Goal: Transaction & Acquisition: Purchase product/service

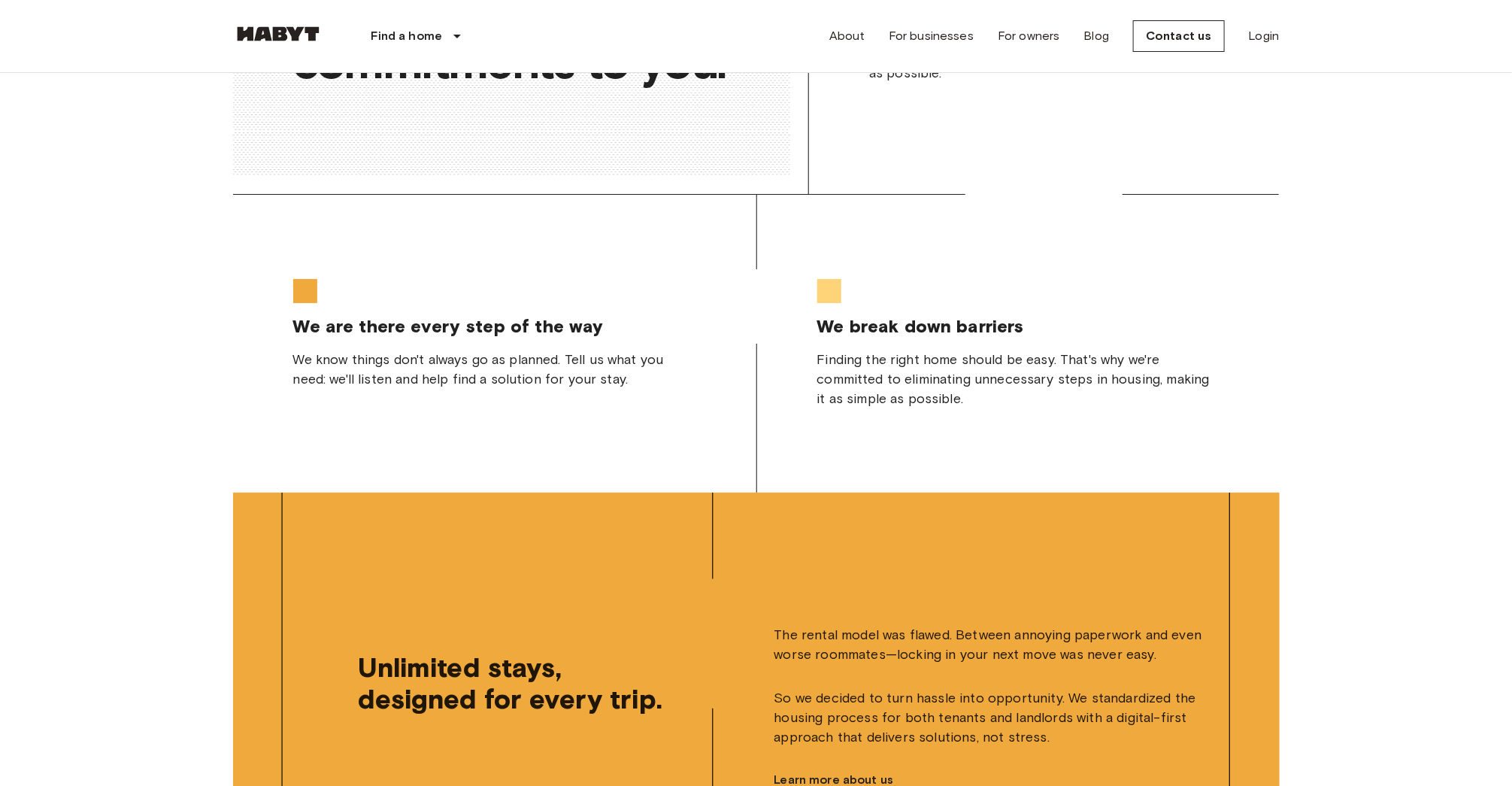
scroll to position [3875, 0]
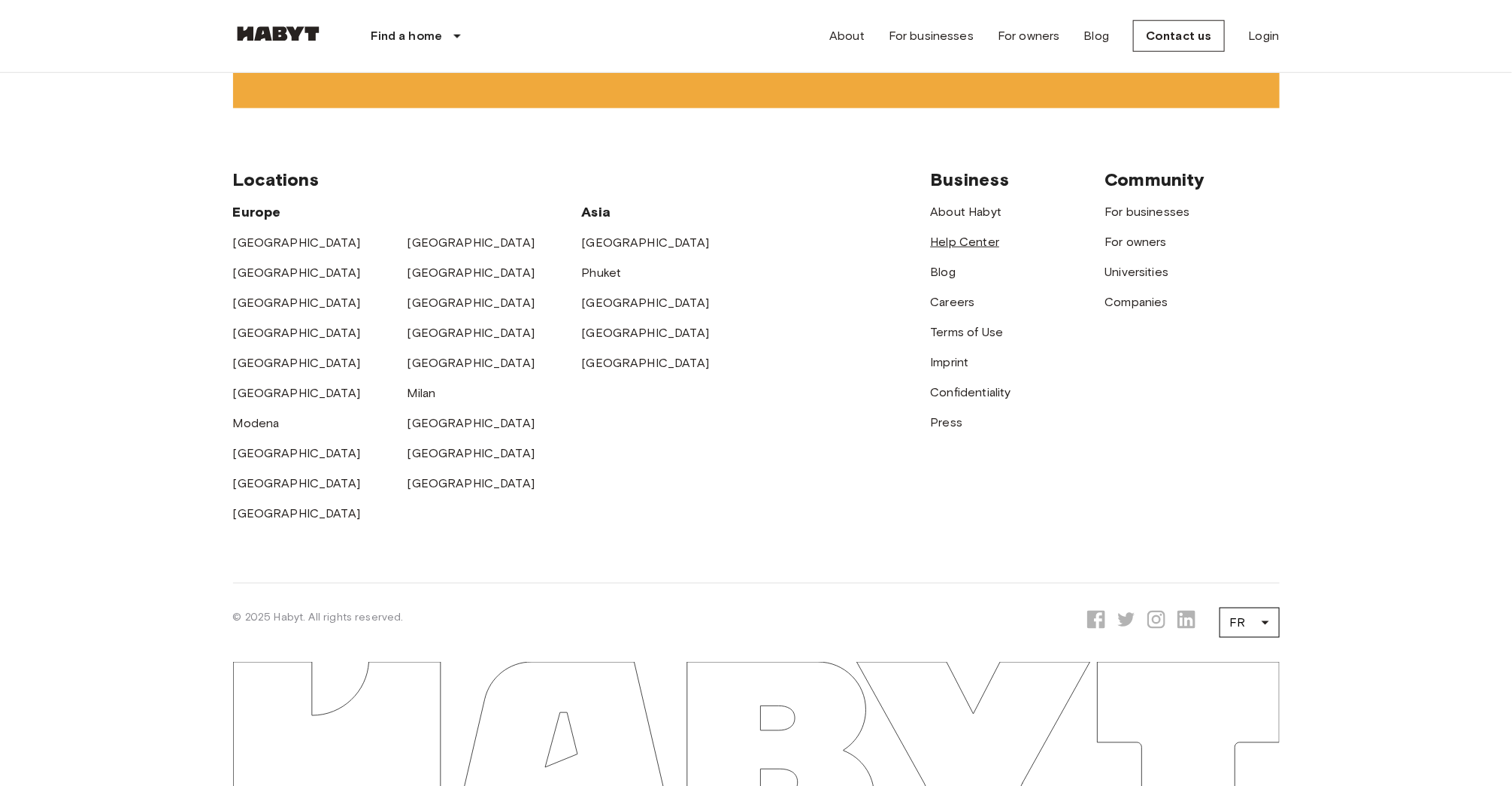
click at [986, 238] on font "Help Center" at bounding box center [966, 242] width 69 height 15
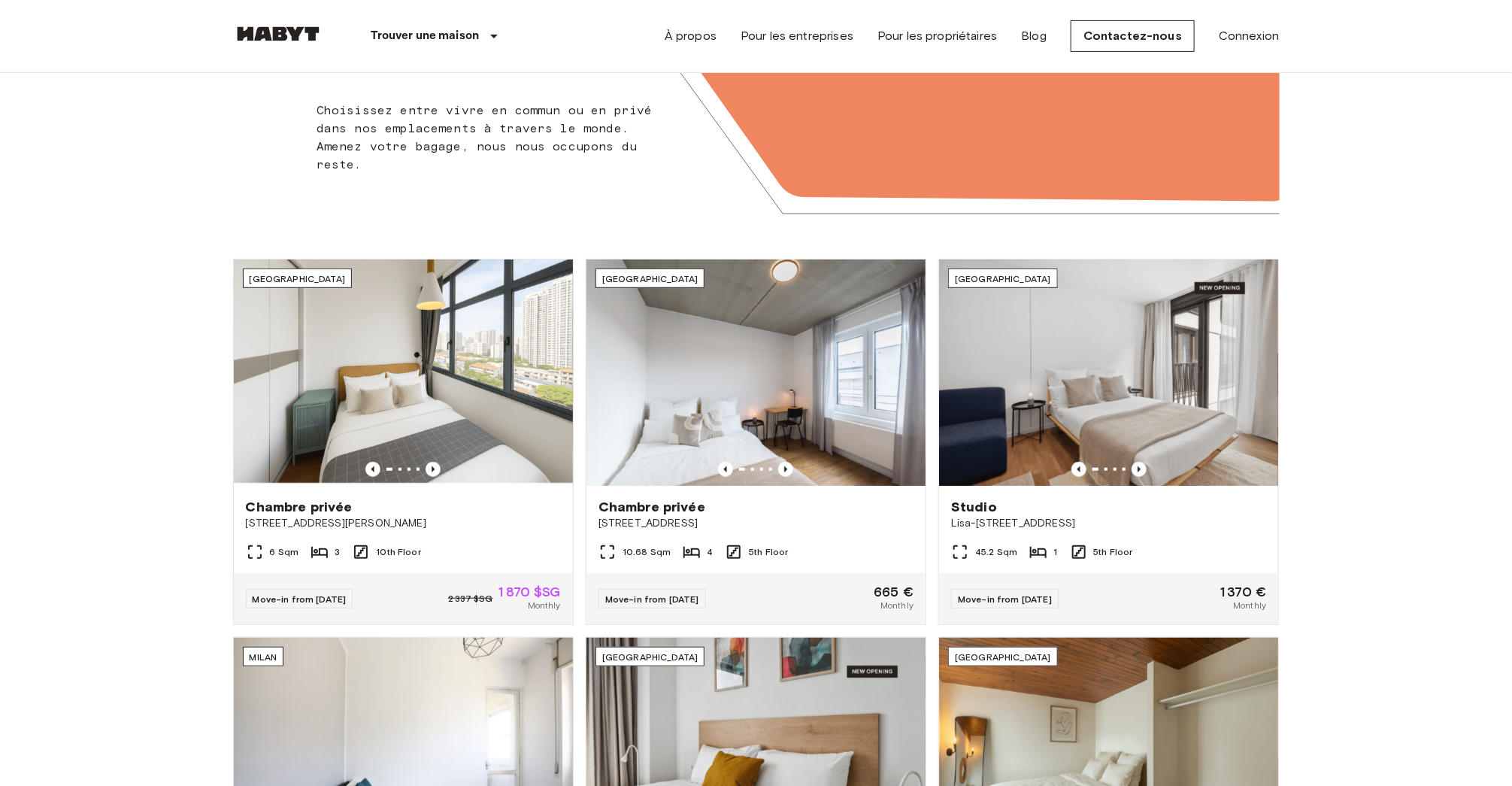
scroll to position [29, 0]
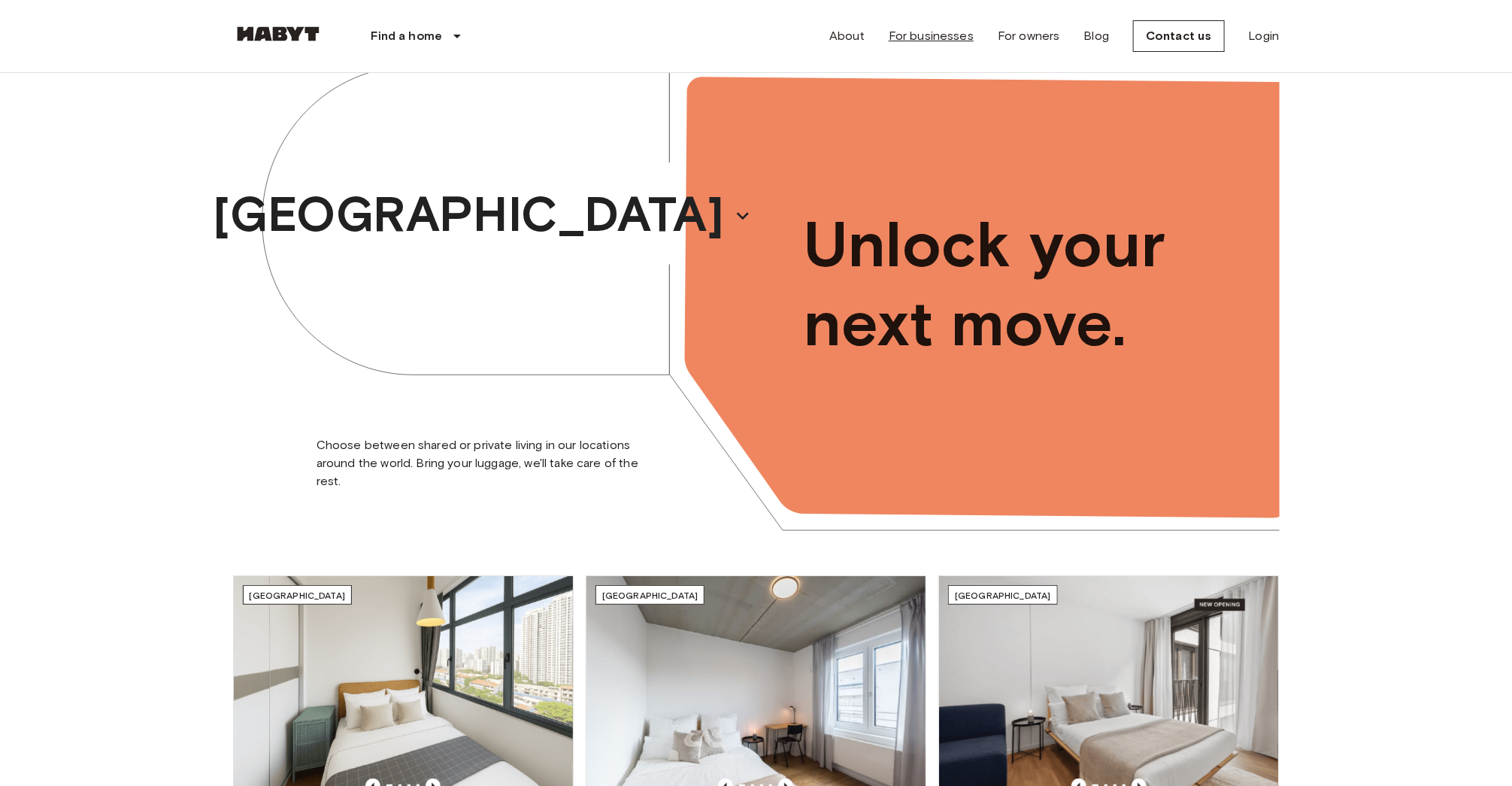
click at [937, 33] on font "For businesses" at bounding box center [931, 35] width 85 height 15
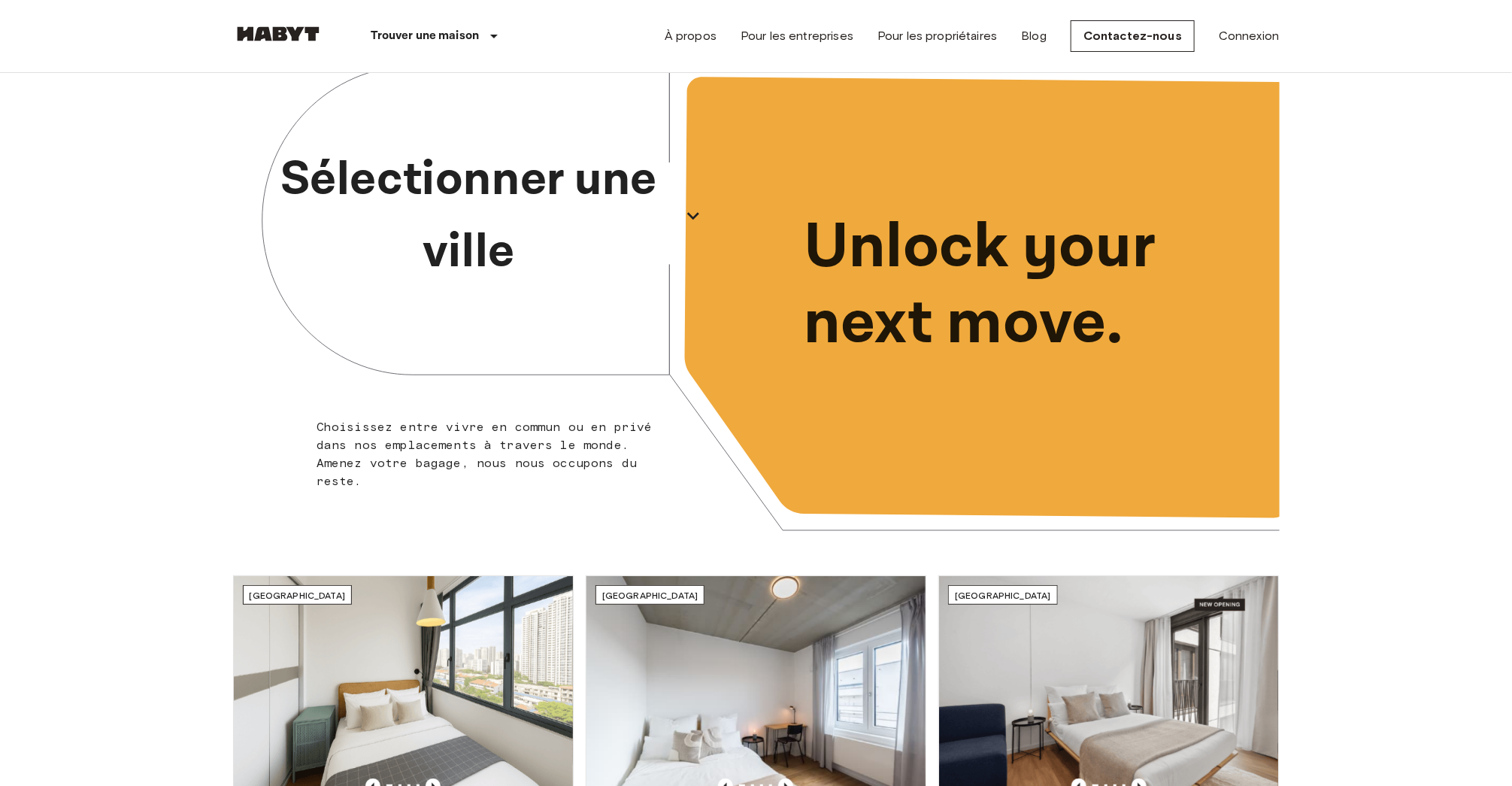
click at [527, 188] on p "Sélectionner une ville" at bounding box center [469, 215] width 413 height 144
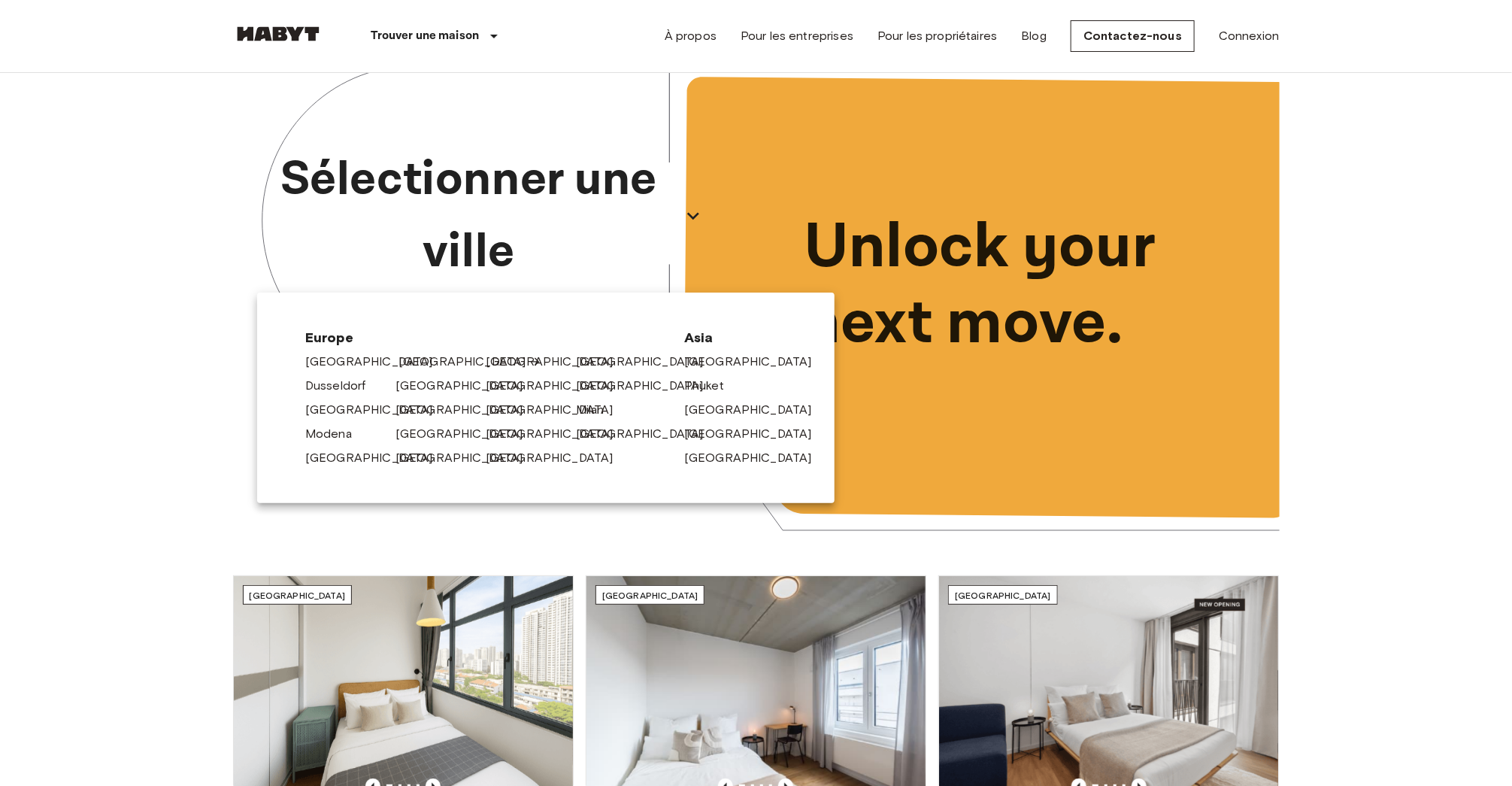
click at [427, 361] on link "[GEOGRAPHIC_DATA]" at bounding box center [470, 361] width 143 height 18
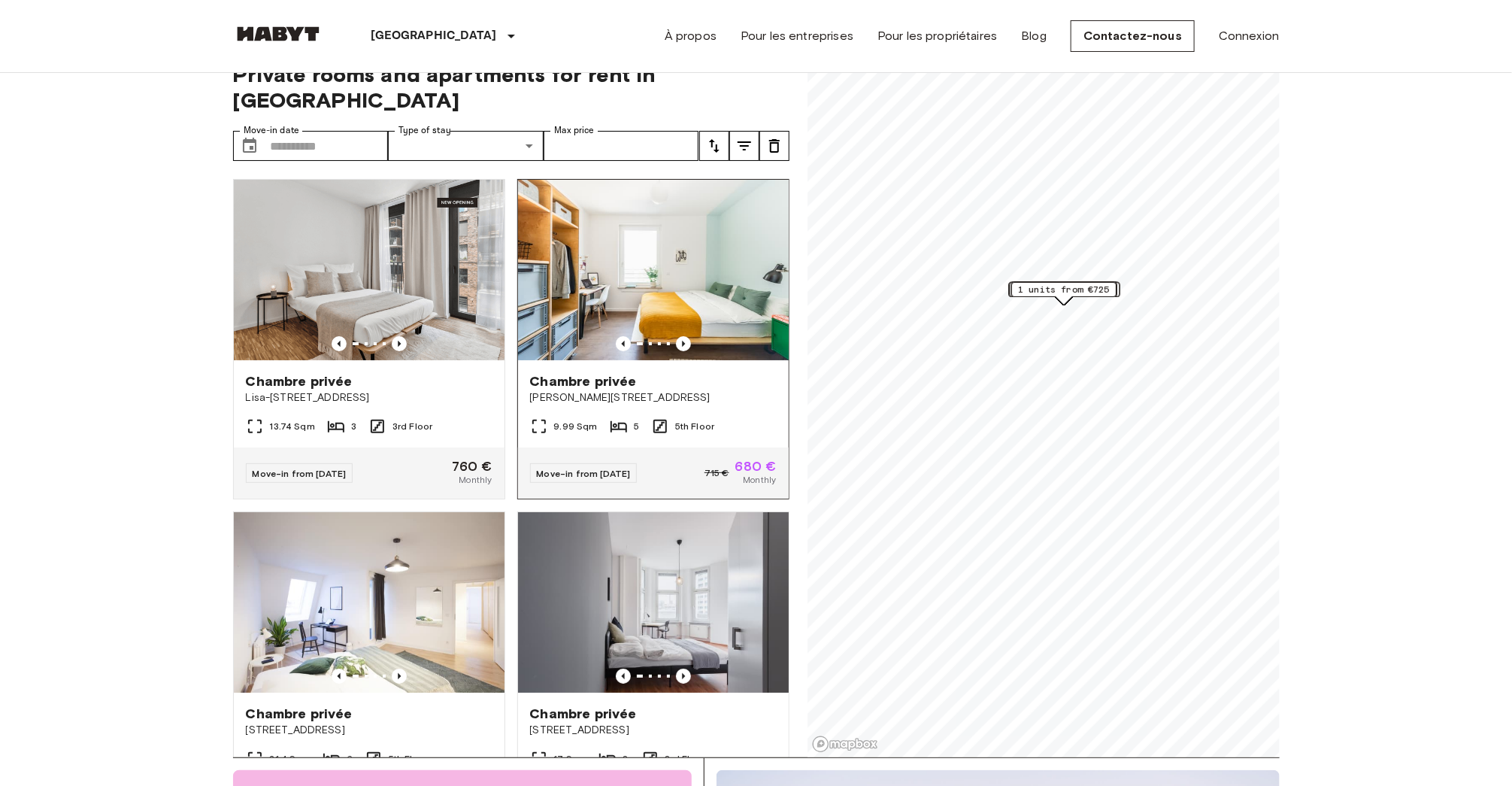
click at [645, 253] on img at bounding box center [654, 270] width 271 height 180
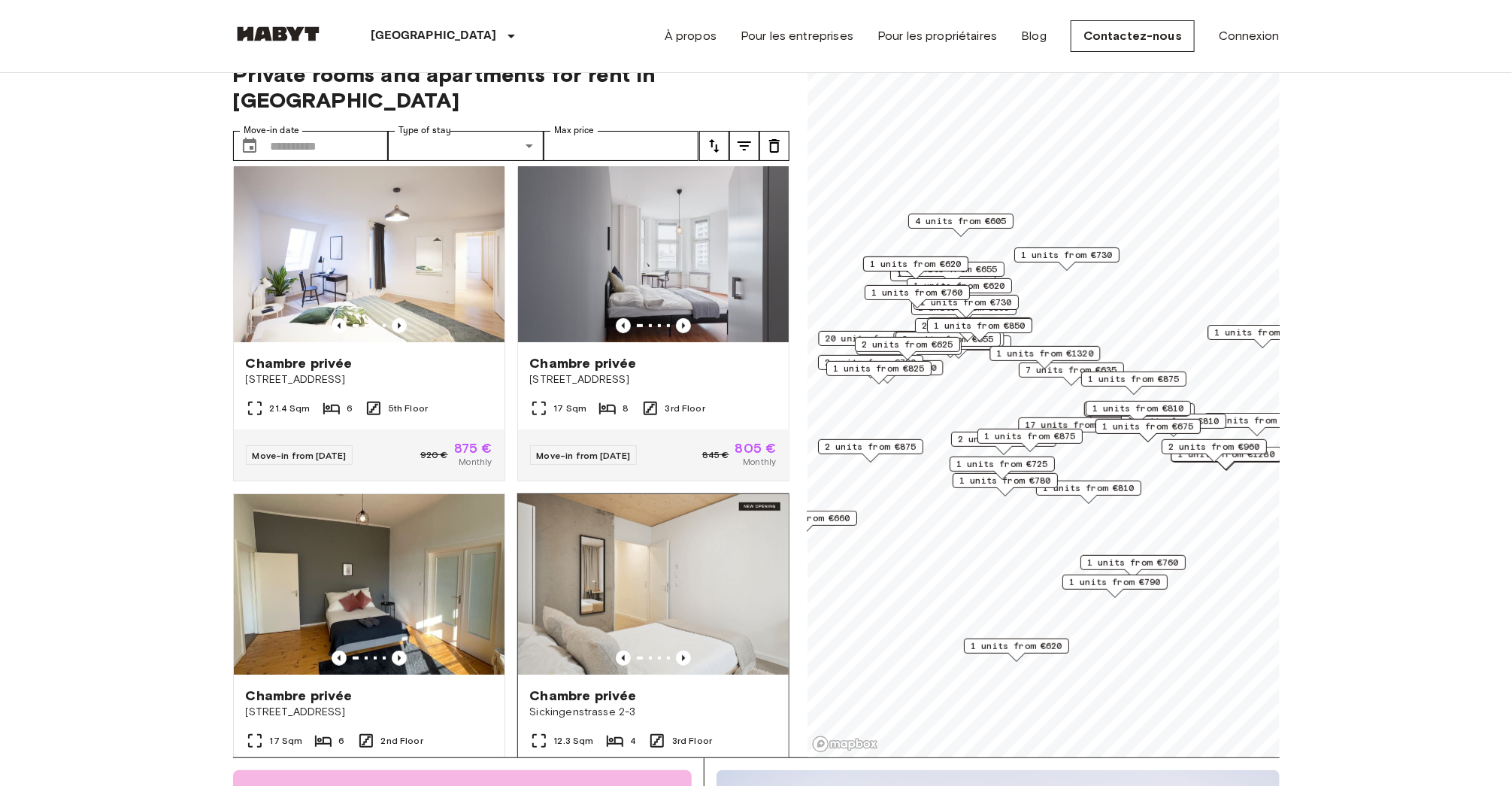
scroll to position [384, 0]
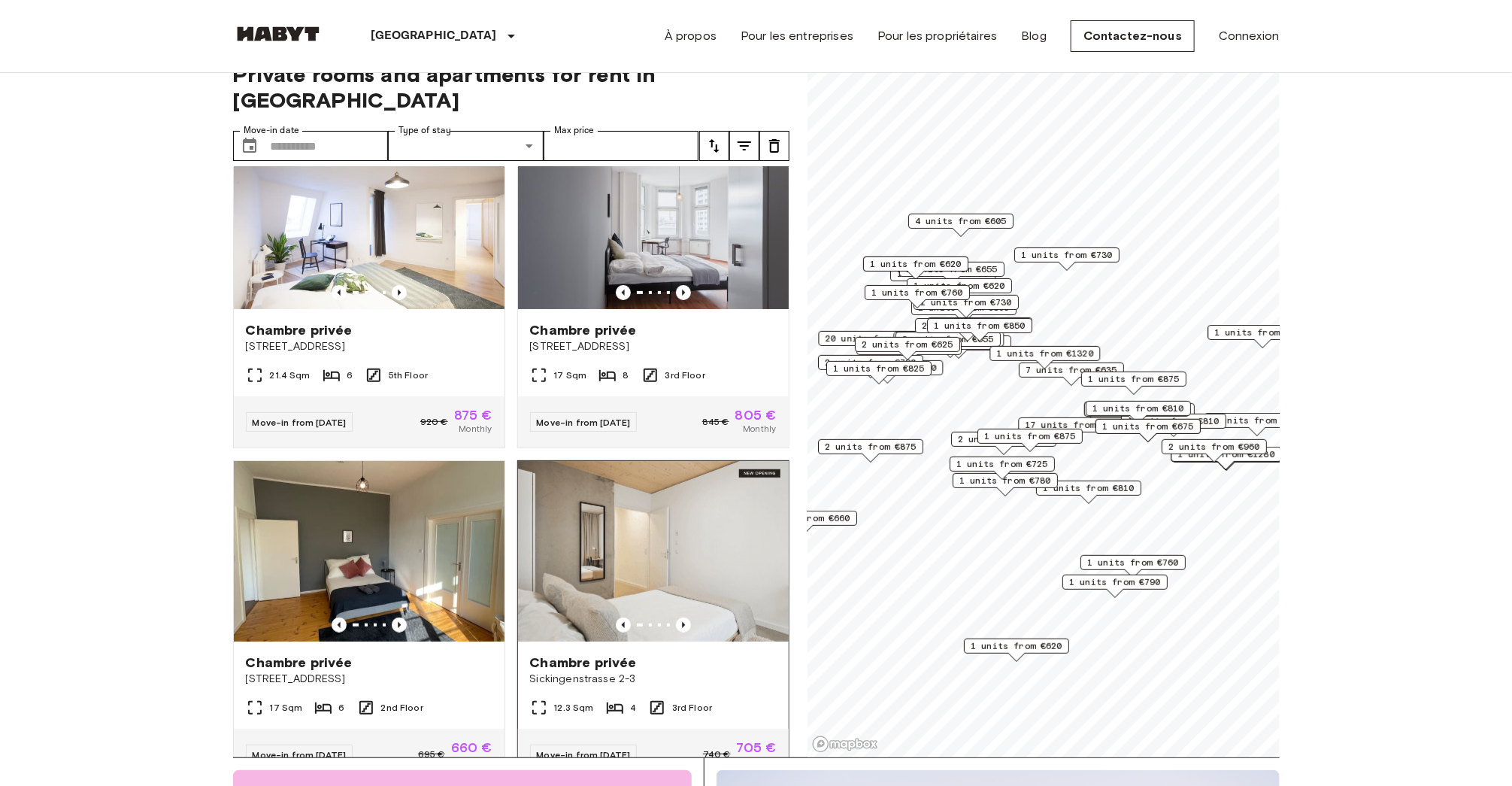
click at [678, 576] on img at bounding box center [654, 552] width 271 height 180
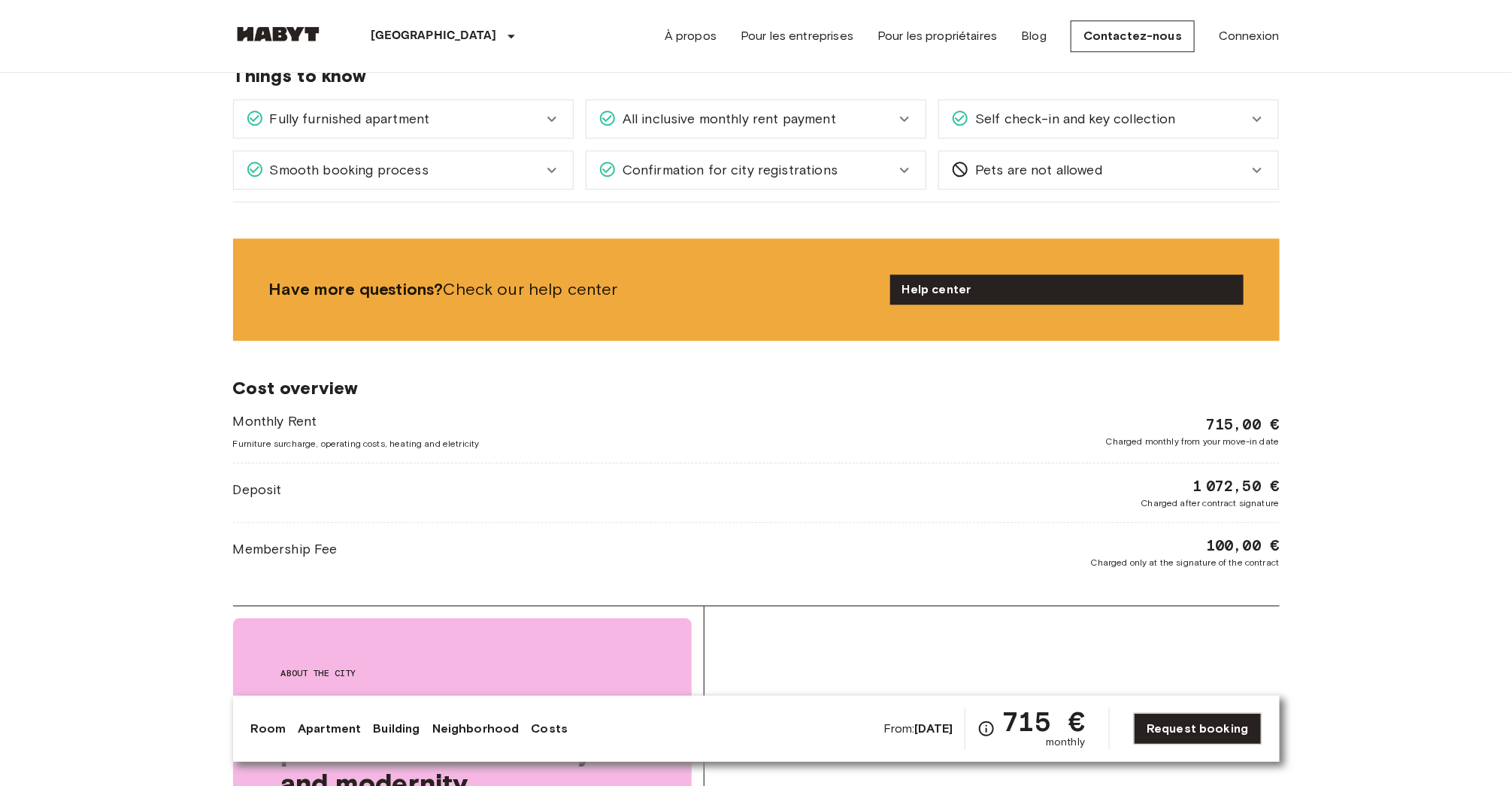
scroll to position [2059, 0]
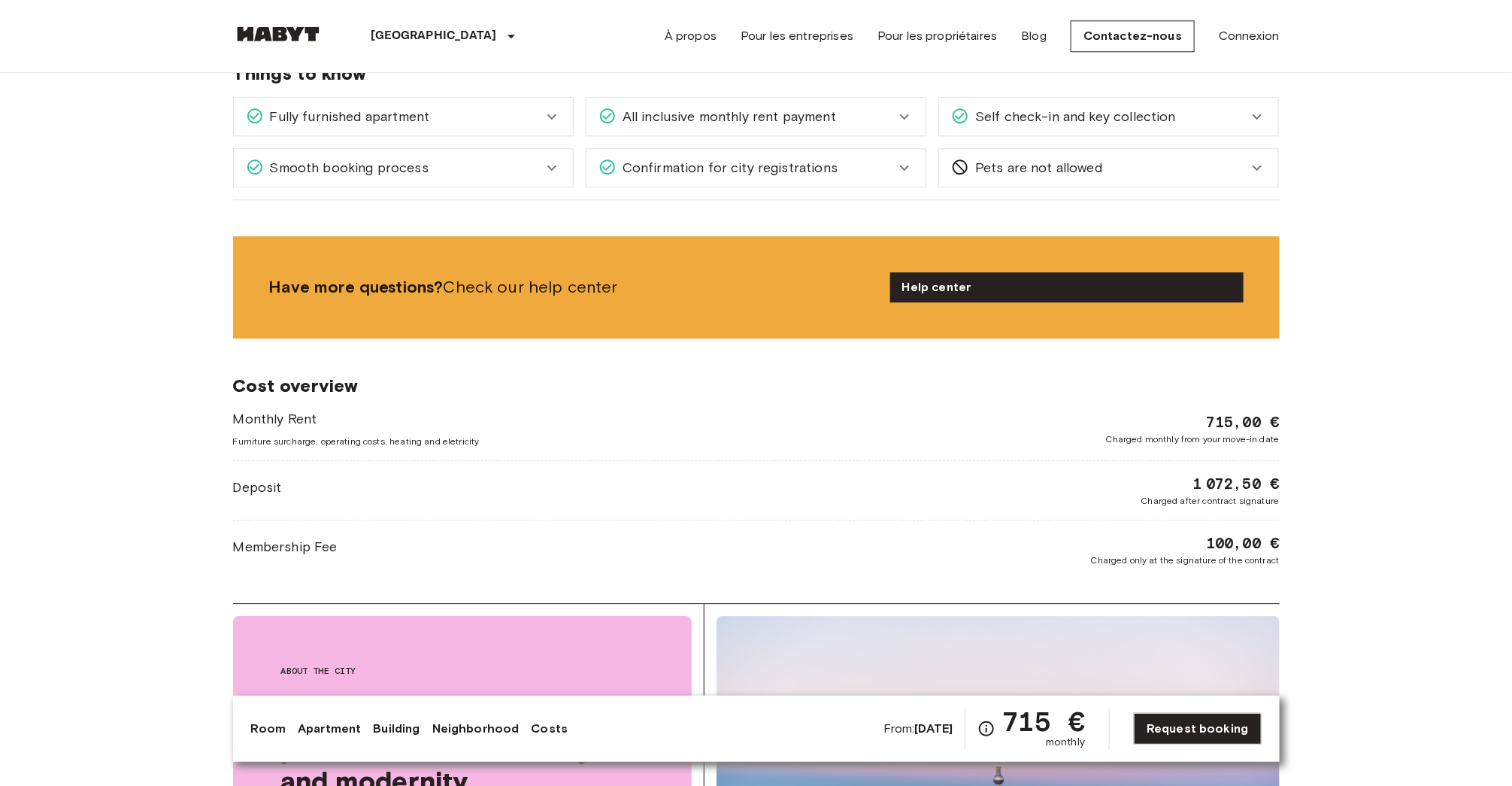
drag, startPoint x: 1187, startPoint y: 532, endPoint x: 1297, endPoint y: 532, distance: 110.0
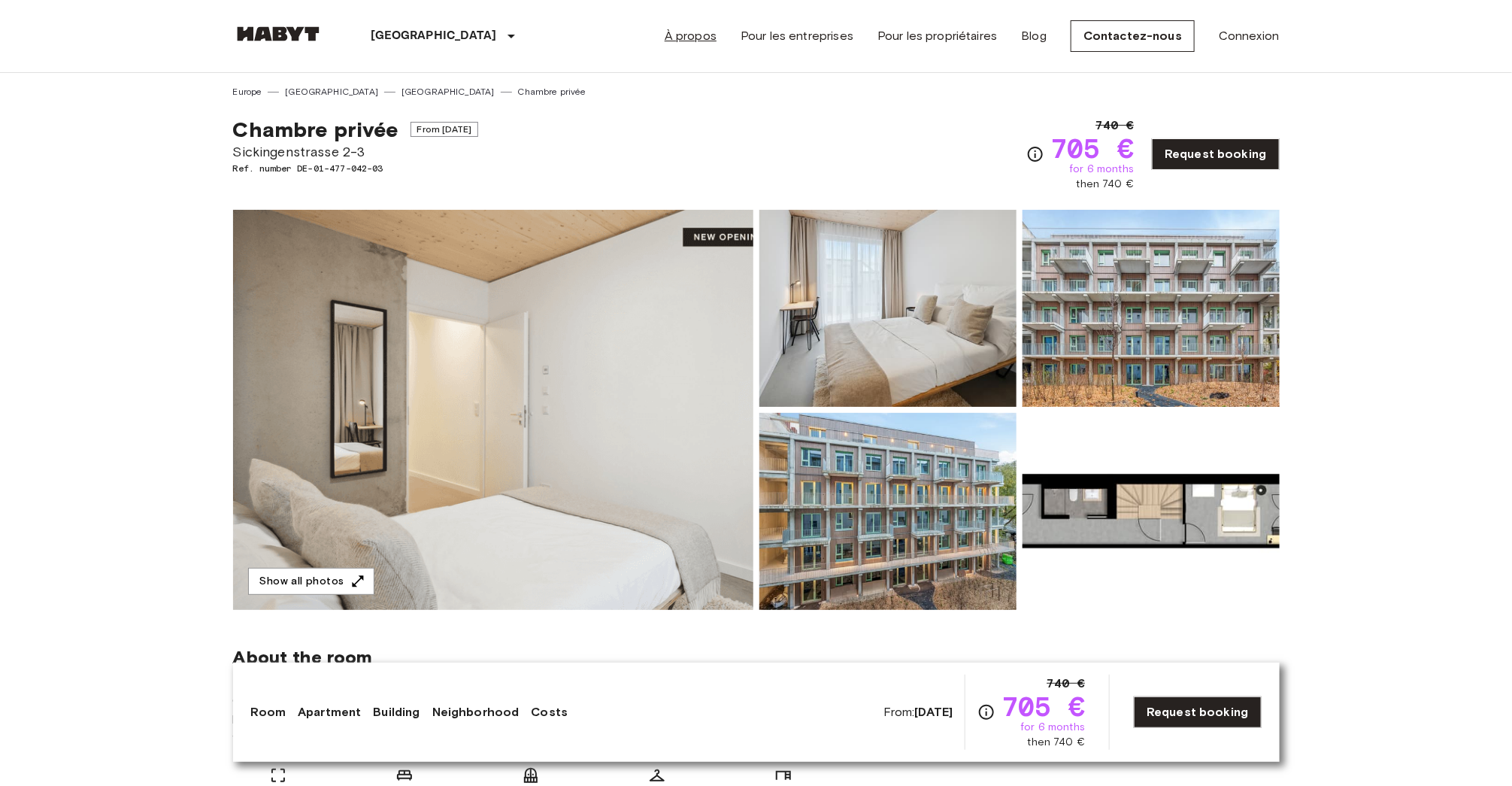
click at [714, 33] on link "À propos" at bounding box center [690, 36] width 52 height 18
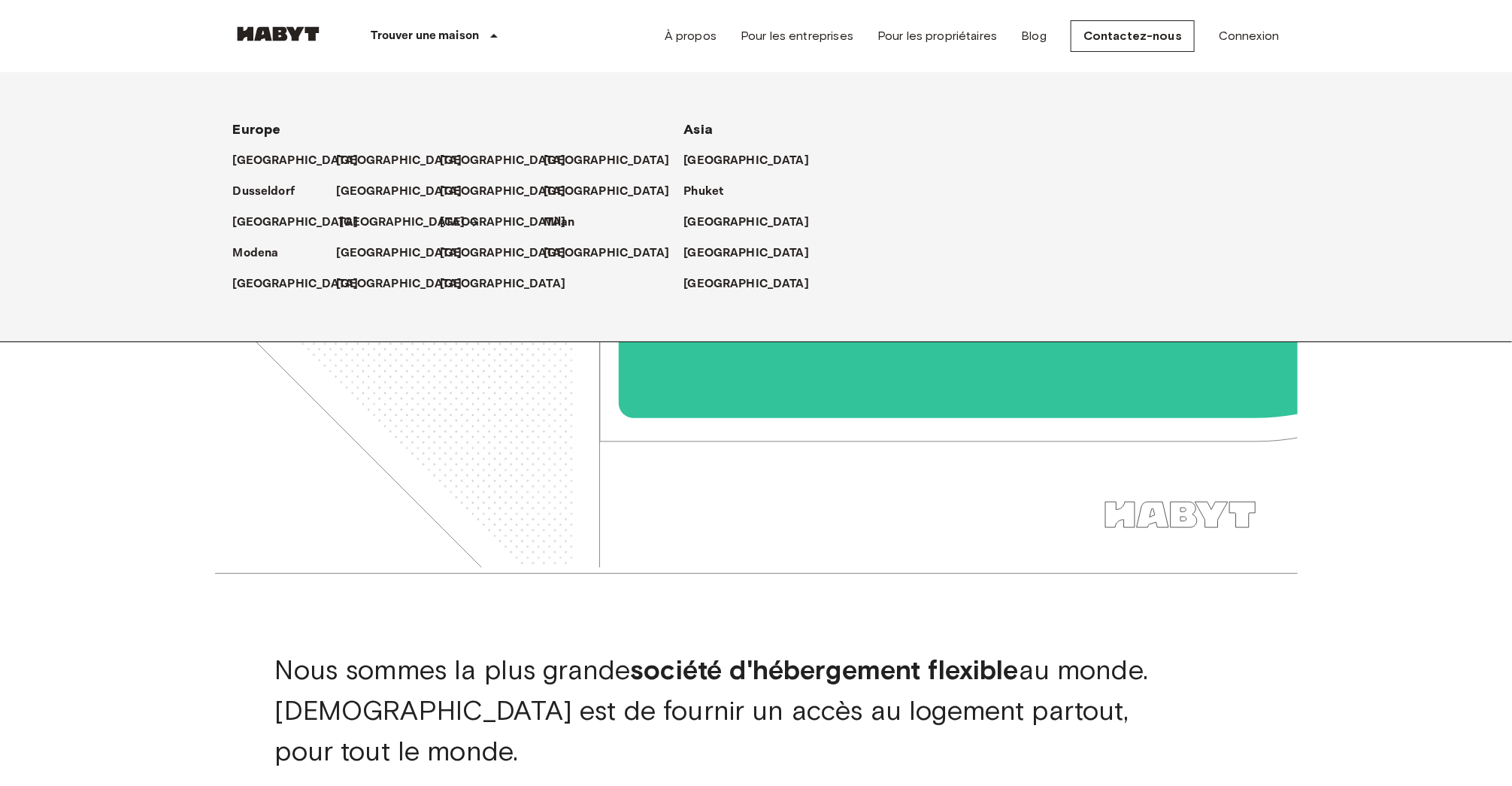
click at [359, 219] on p "[GEOGRAPHIC_DATA]" at bounding box center [402, 222] width 125 height 18
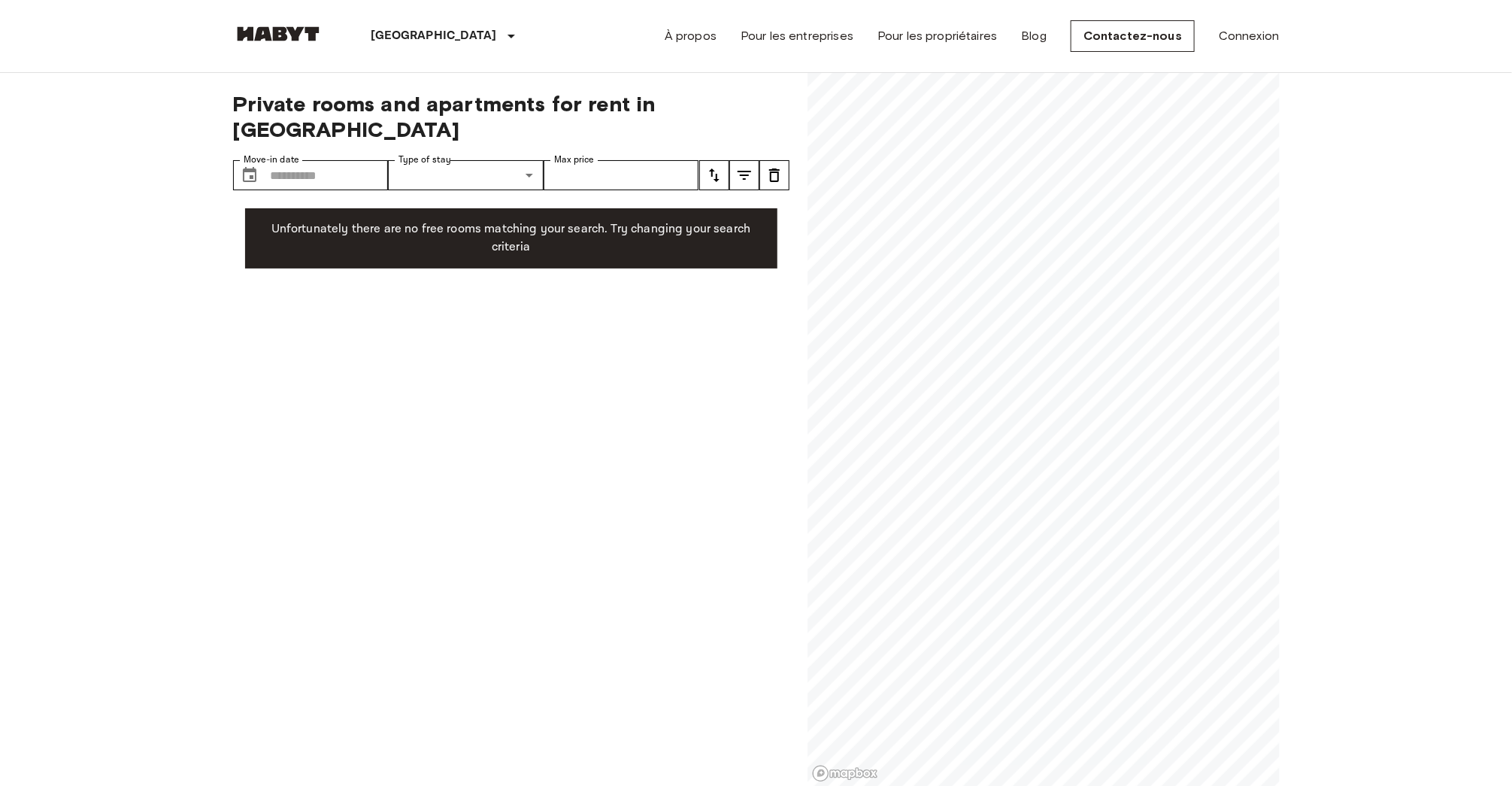
click at [740, 326] on div "Private rooms and apartments for rent in [GEOGRAPHIC_DATA] Move-in date ​ Move-…" at bounding box center [511, 430] width 557 height 714
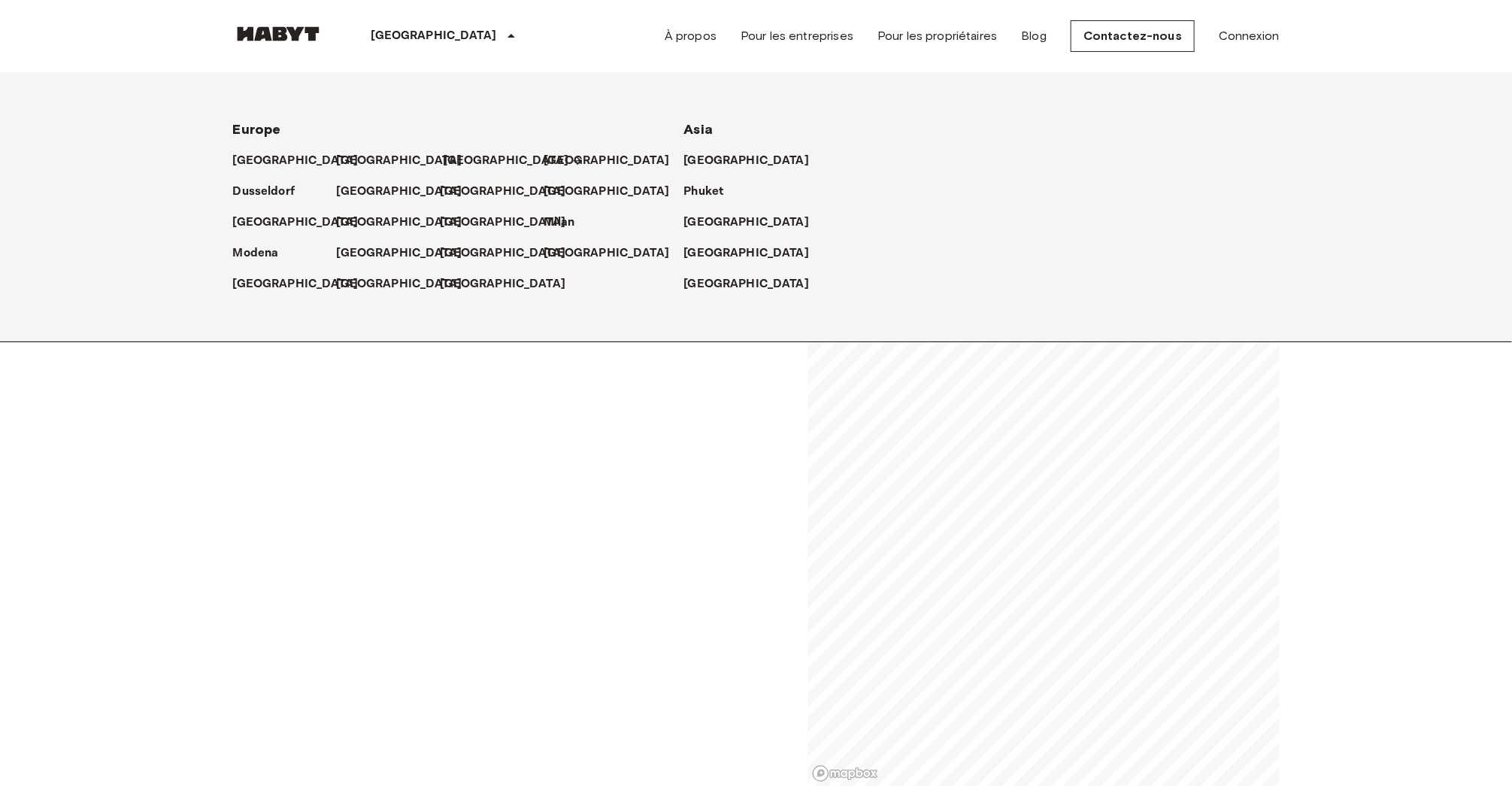
click at [454, 161] on p "[GEOGRAPHIC_DATA]" at bounding box center [506, 160] width 125 height 18
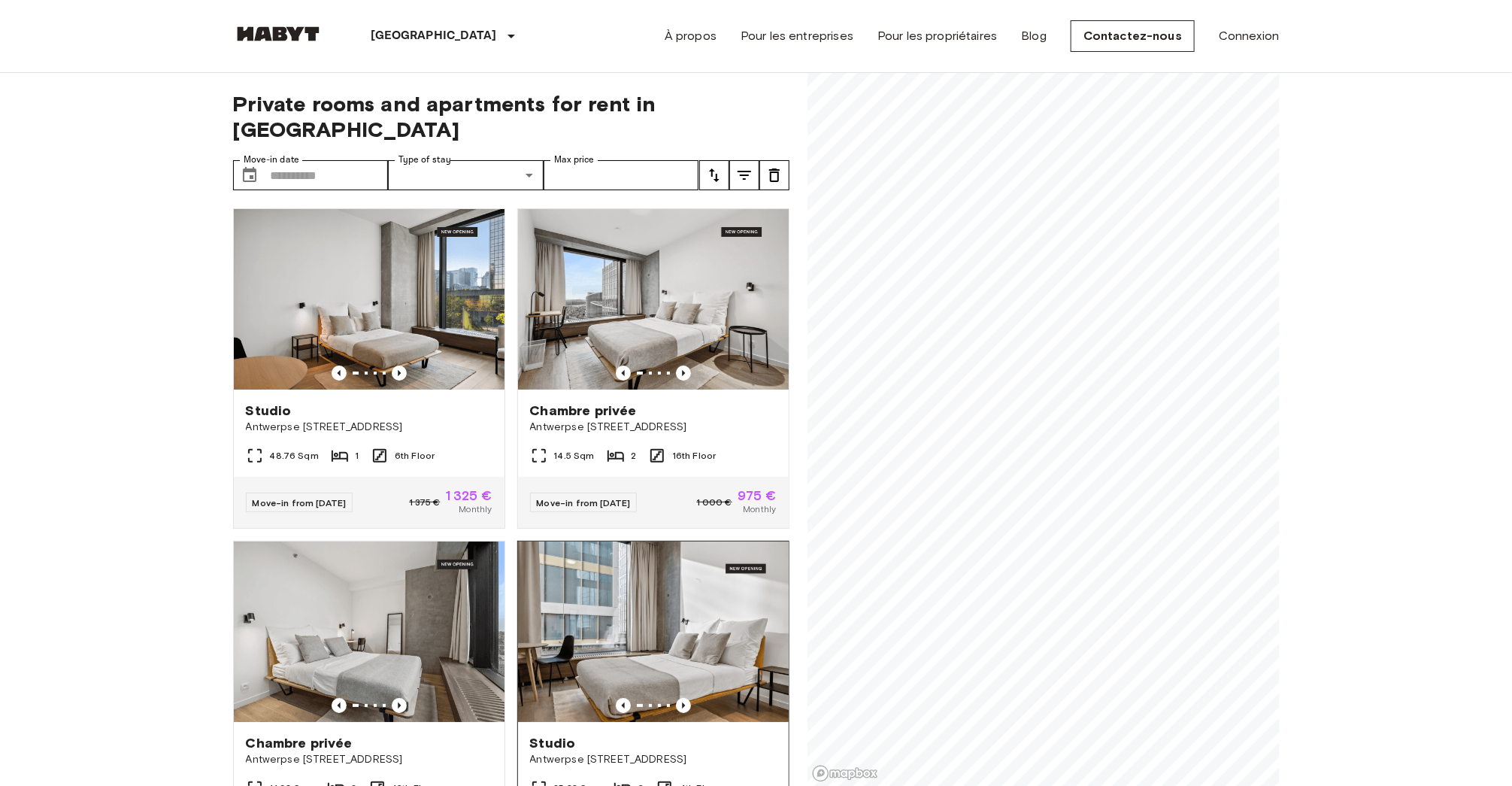
click at [688, 620] on img at bounding box center [654, 632] width 271 height 180
click at [328, 284] on img at bounding box center [370, 299] width 271 height 180
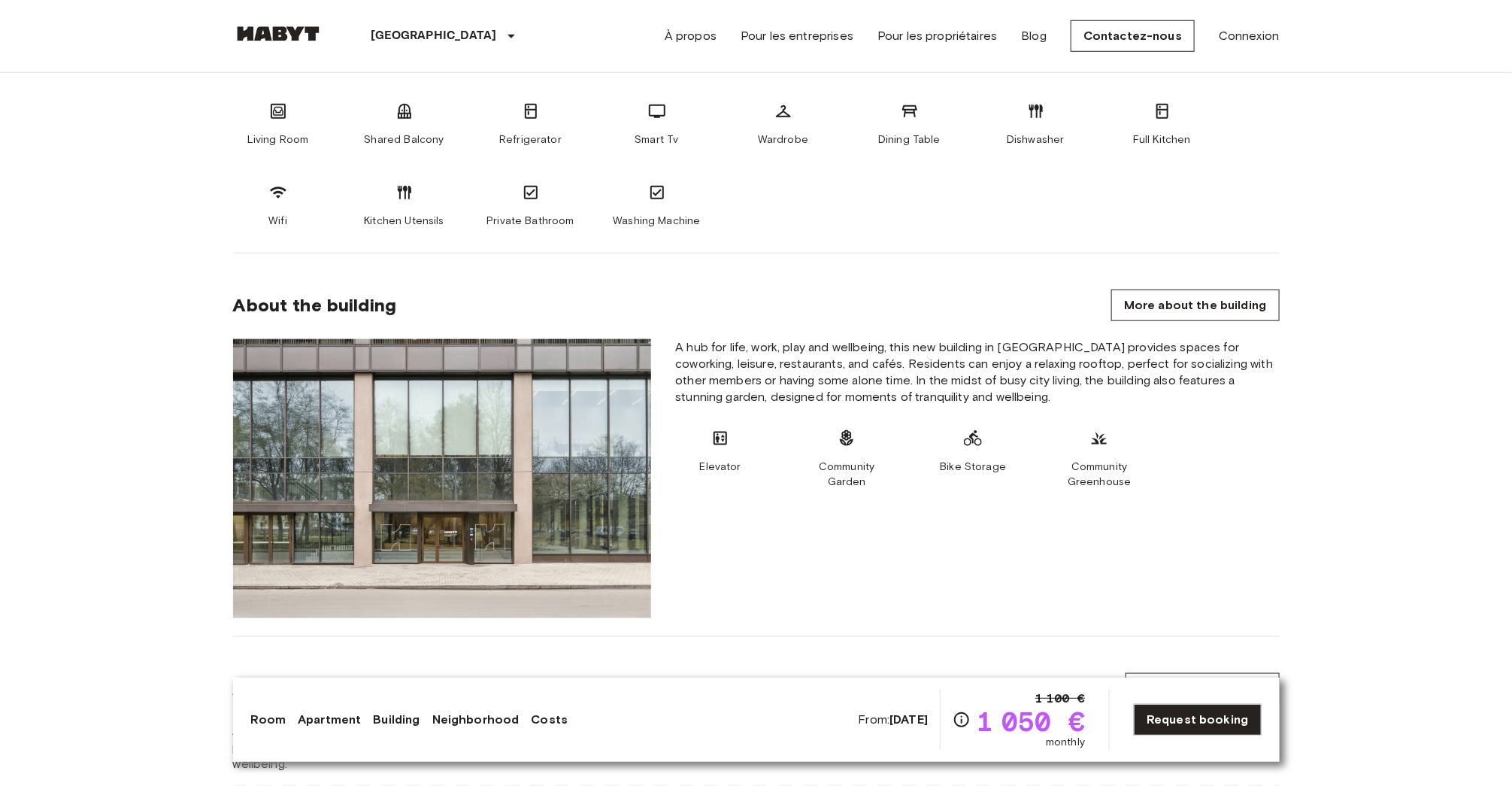
scroll to position [463, 0]
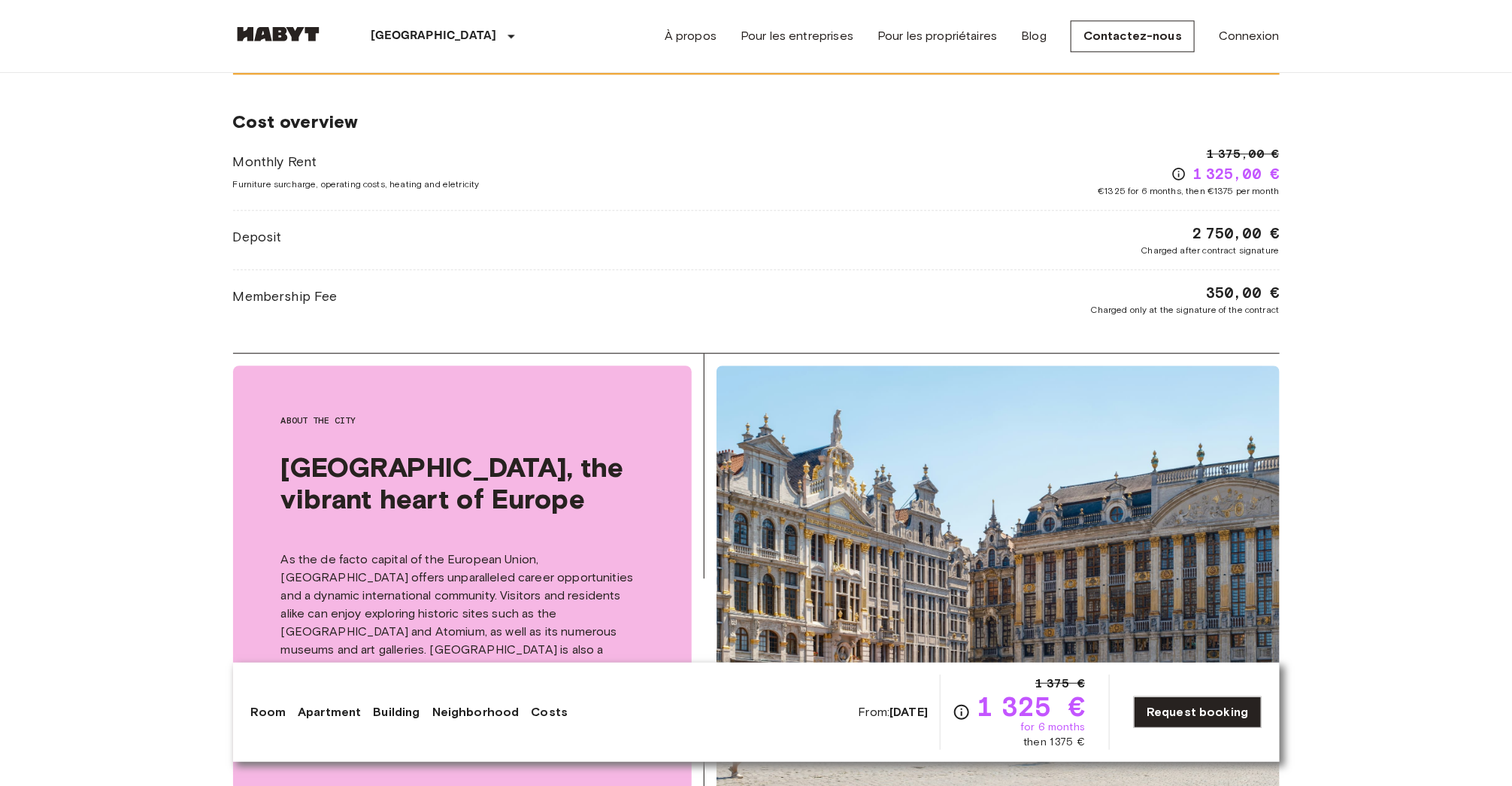
scroll to position [1950, 0]
